Goal: Task Accomplishment & Management: Use online tool/utility

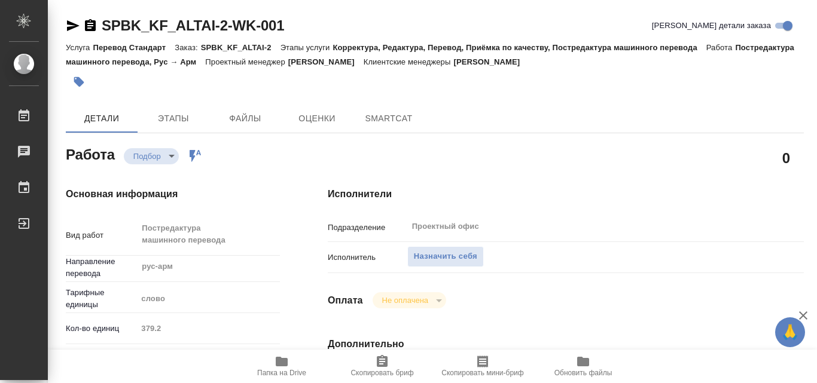
type textarea "x"
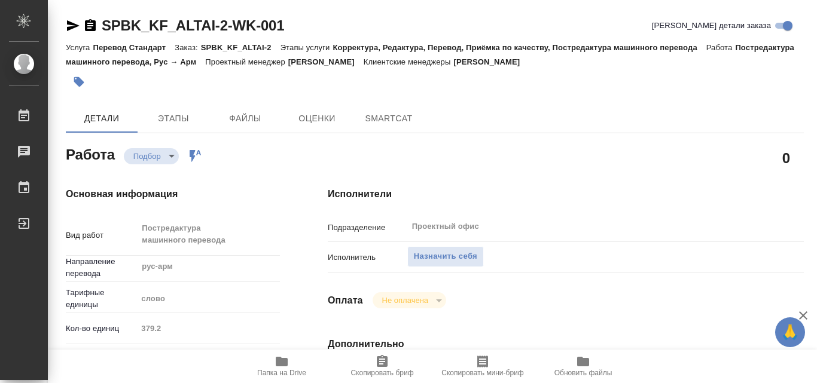
type textarea "x"
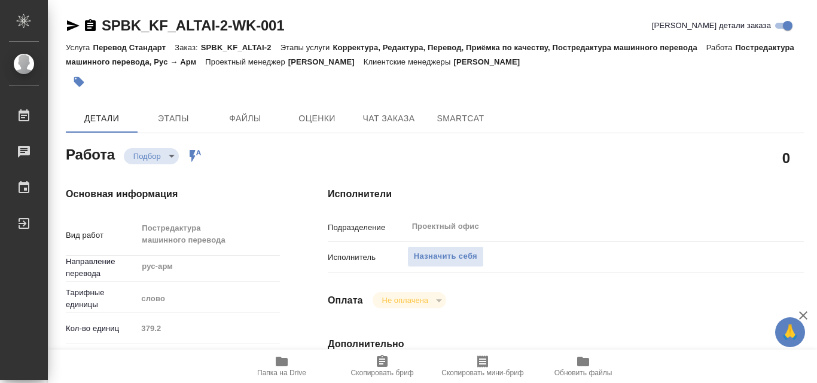
type textarea "x"
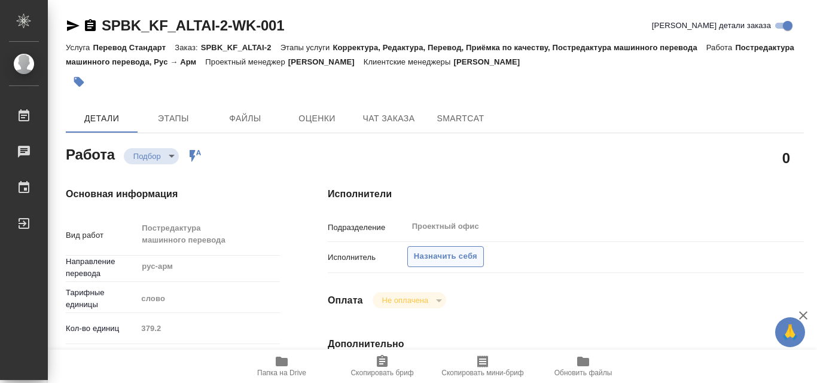
type textarea "x"
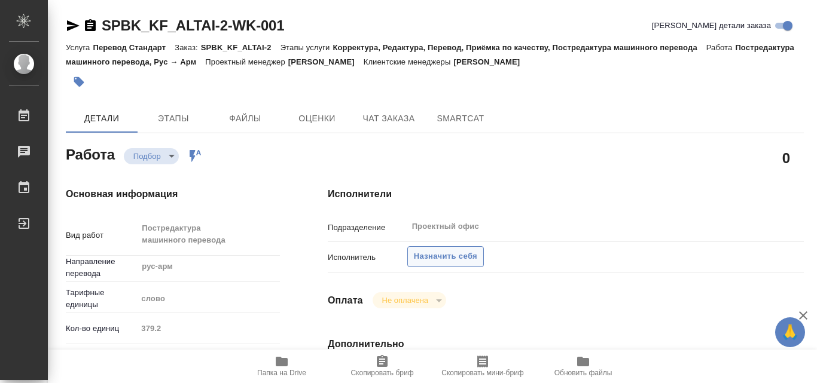
click at [435, 250] on span "Назначить себя" at bounding box center [445, 257] width 63 height 14
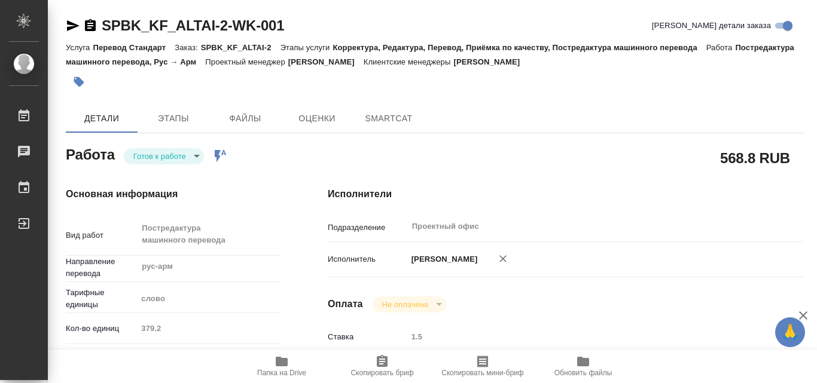
type textarea "x"
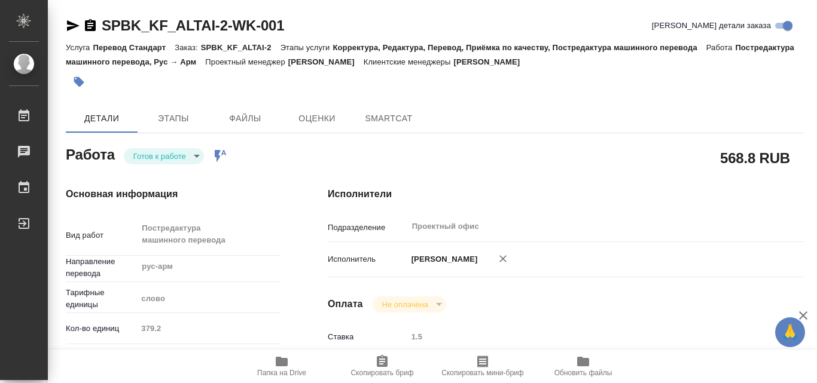
type textarea "x"
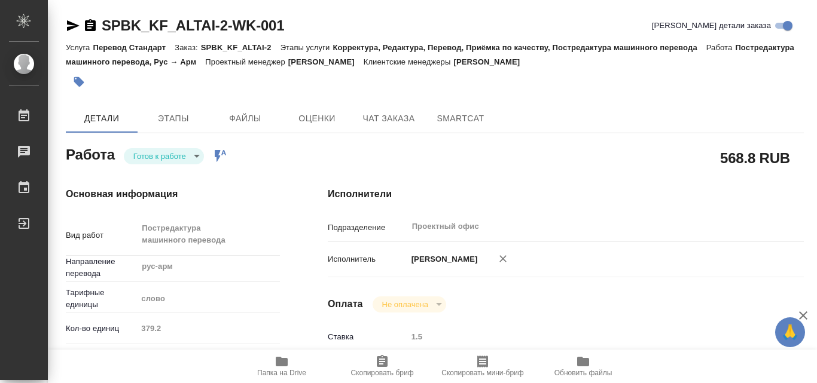
type textarea "x"
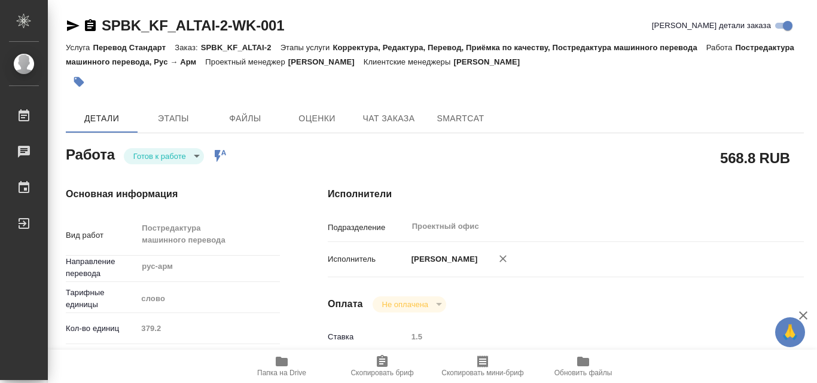
type textarea "x"
